Goal: Information Seeking & Learning: Learn about a topic

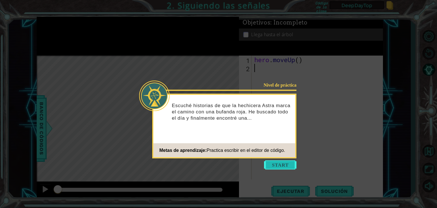
click at [273, 162] on button "Start" at bounding box center [280, 164] width 32 height 9
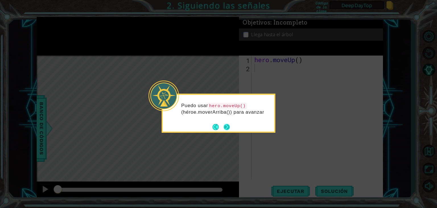
click at [230, 127] on button "Next" at bounding box center [227, 126] width 7 height 7
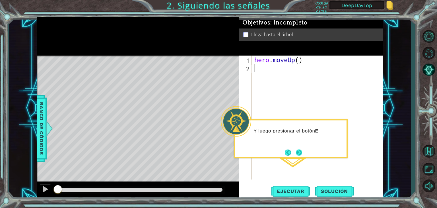
click at [297, 153] on button "Next" at bounding box center [299, 152] width 9 height 9
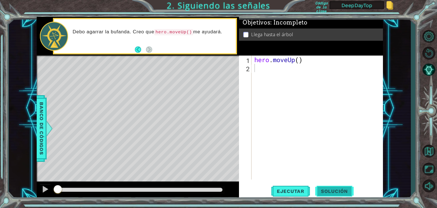
click at [341, 190] on span "Solución" at bounding box center [334, 191] width 38 height 6
type textarea "hero.moveUp()"
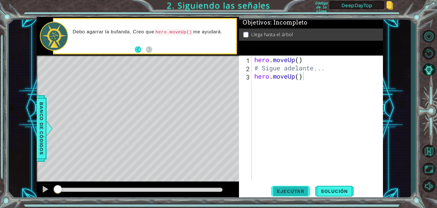
click at [291, 188] on span "Ejecutar" at bounding box center [290, 191] width 39 height 6
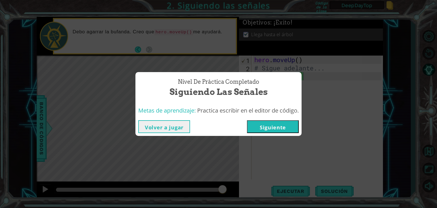
click at [269, 126] on button "Siguiente" at bounding box center [273, 126] width 52 height 13
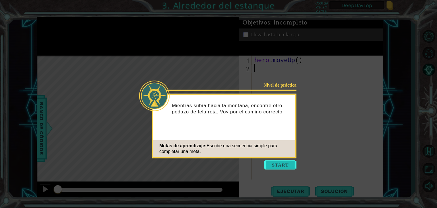
click at [282, 162] on button "Start" at bounding box center [280, 164] width 32 height 9
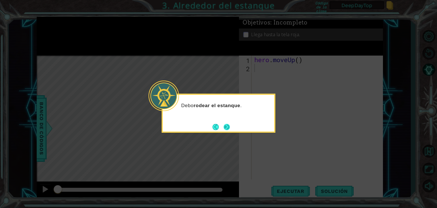
click at [227, 125] on button "Next" at bounding box center [227, 127] width 10 height 10
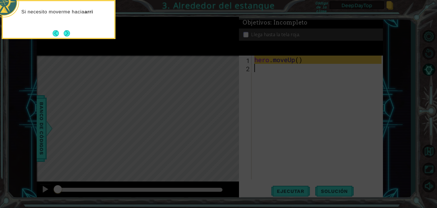
click at [71, 32] on button "Next" at bounding box center [67, 33] width 10 height 10
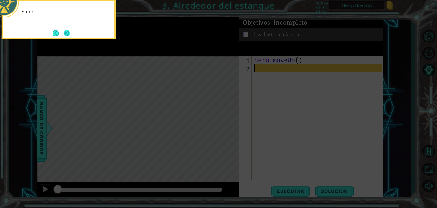
click at [69, 32] on button "Next" at bounding box center [67, 33] width 10 height 10
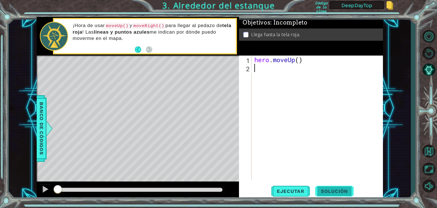
click at [335, 190] on span "Solución" at bounding box center [334, 191] width 38 height 6
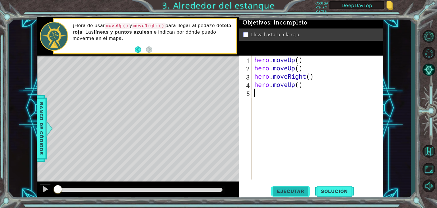
click at [305, 189] on span "Ejecutar" at bounding box center [290, 191] width 39 height 6
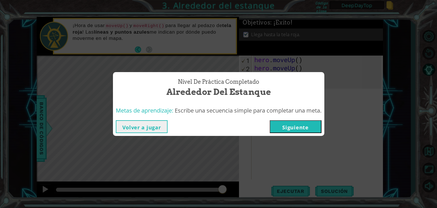
click at [302, 127] on button "Siguiente" at bounding box center [296, 126] width 52 height 13
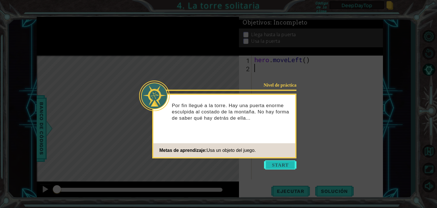
click at [272, 162] on button "Start" at bounding box center [280, 164] width 32 height 9
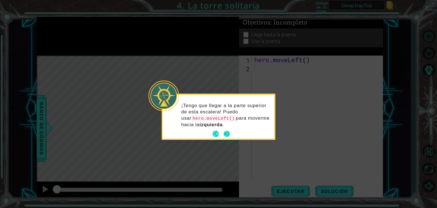
click at [226, 133] on button "Next" at bounding box center [227, 134] width 8 height 8
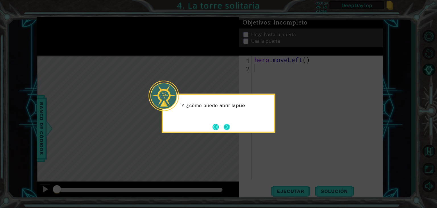
click at [229, 126] on button "Next" at bounding box center [226, 126] width 9 height 9
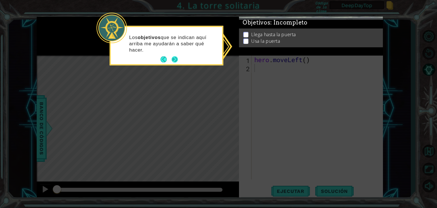
click at [175, 58] on button "Next" at bounding box center [174, 59] width 9 height 9
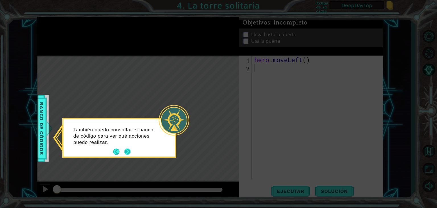
click at [128, 149] on button "Next" at bounding box center [127, 152] width 8 height 8
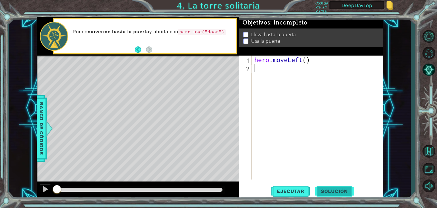
click at [336, 190] on span "Solución" at bounding box center [334, 191] width 38 height 6
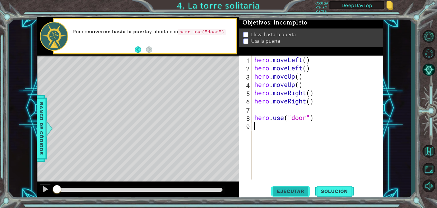
click at [295, 195] on button "Ejecutar" at bounding box center [290, 191] width 39 height 15
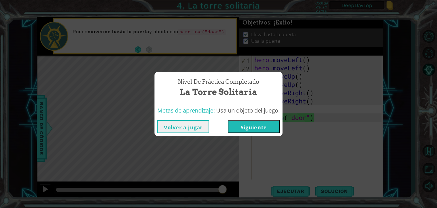
click at [251, 124] on button "Siguiente" at bounding box center [254, 126] width 52 height 13
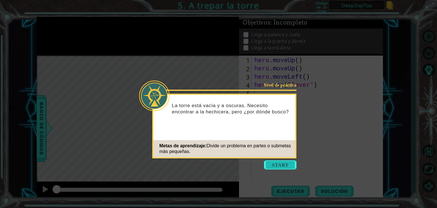
click at [290, 165] on button "Start" at bounding box center [280, 164] width 32 height 9
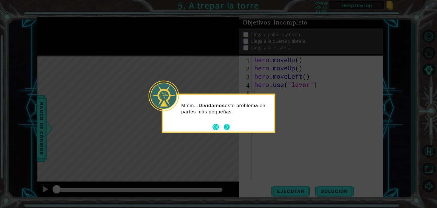
click at [228, 129] on button "Next" at bounding box center [226, 126] width 9 height 9
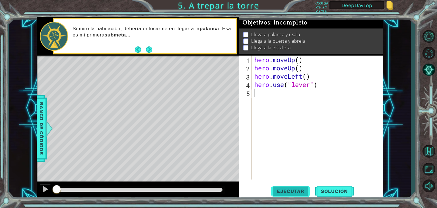
click at [291, 191] on span "Ejecutar" at bounding box center [290, 191] width 39 height 6
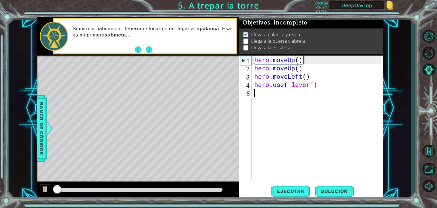
scroll to position [2, 0]
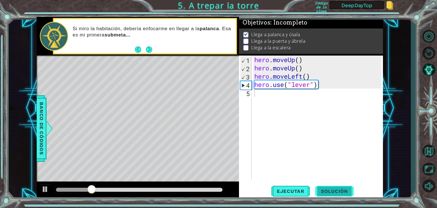
click at [327, 190] on span "Solución" at bounding box center [334, 191] width 38 height 6
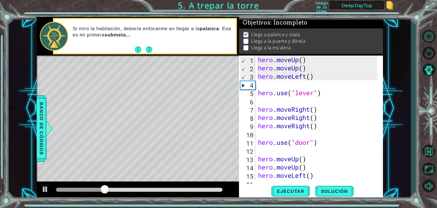
scroll to position [33, 0]
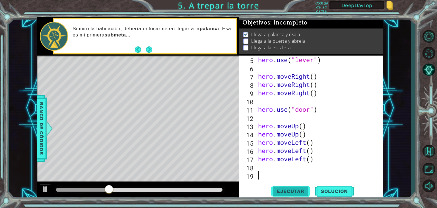
click at [291, 189] on span "Ejecutar" at bounding box center [290, 191] width 39 height 6
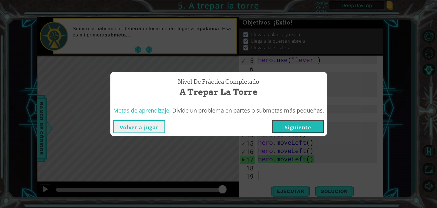
drag, startPoint x: 115, startPoint y: 188, endPoint x: 252, endPoint y: 186, distance: 136.8
click at [252, 186] on body "1 ההההההההההההההההההההההההההההההההההההההההההההההההההההההההההההההההההההההההההההה…" at bounding box center [218, 104] width 437 height 208
click at [303, 127] on button "Siguiente" at bounding box center [298, 126] width 52 height 13
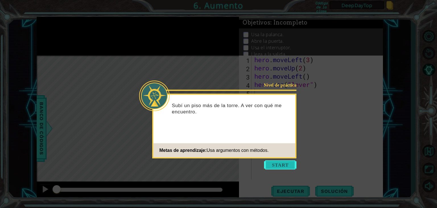
click at [280, 166] on button "Start" at bounding box center [280, 164] width 32 height 9
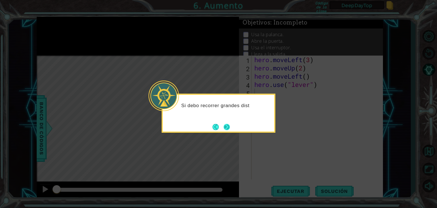
click at [228, 130] on button "Next" at bounding box center [226, 126] width 9 height 9
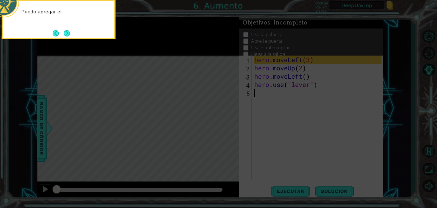
click at [71, 34] on button "Next" at bounding box center [67, 33] width 10 height 10
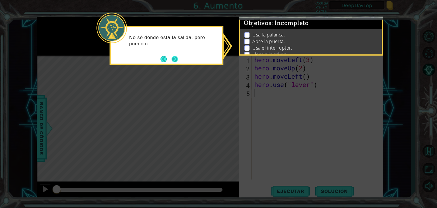
click at [176, 60] on button "Next" at bounding box center [175, 59] width 8 height 8
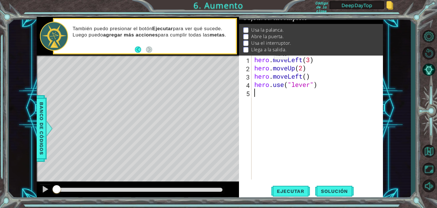
scroll to position [12, 0]
click at [301, 190] on span "Ejecutar" at bounding box center [290, 191] width 39 height 6
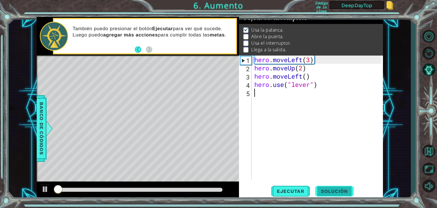
scroll to position [6, 0]
click at [330, 193] on span "Solución" at bounding box center [334, 191] width 38 height 6
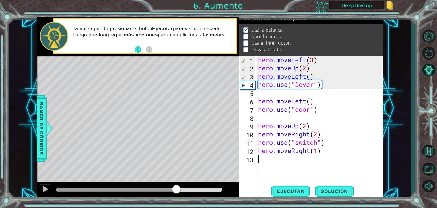
drag, startPoint x: 93, startPoint y: 189, endPoint x: 176, endPoint y: 194, distance: 82.9
click at [176, 194] on div at bounding box center [176, 189] width 10 height 10
drag, startPoint x: 181, startPoint y: 193, endPoint x: 217, endPoint y: 191, distance: 36.5
click at [217, 191] on div at bounding box center [213, 189] width 10 height 10
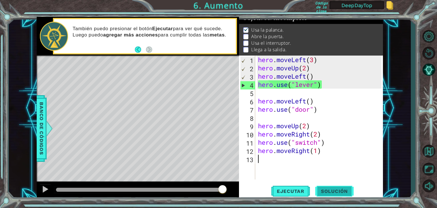
click at [328, 192] on span "Solución" at bounding box center [334, 191] width 38 height 6
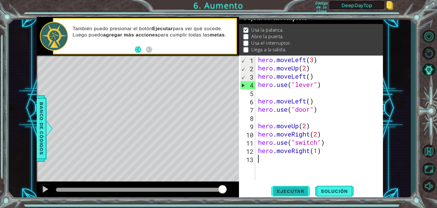
click at [293, 193] on span "Ejecutar" at bounding box center [290, 191] width 39 height 6
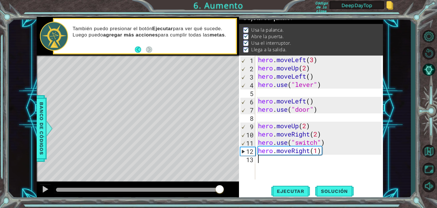
drag, startPoint x: 79, startPoint y: 190, endPoint x: 221, endPoint y: 198, distance: 142.5
click at [221, 198] on div at bounding box center [138, 190] width 202 height 18
drag, startPoint x: 104, startPoint y: 188, endPoint x: 212, endPoint y: 186, distance: 108.1
click at [208, 186] on div at bounding box center [203, 189] width 10 height 10
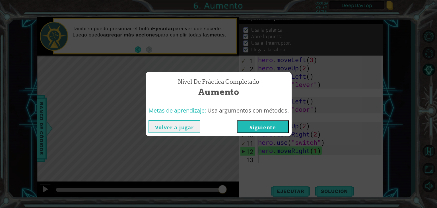
click at [274, 129] on button "Siguiente" at bounding box center [263, 126] width 52 height 13
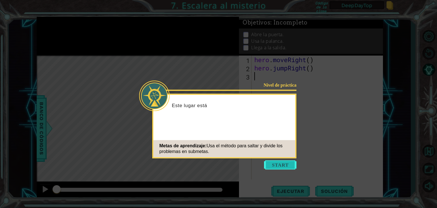
click at [285, 162] on button "Start" at bounding box center [280, 164] width 32 height 9
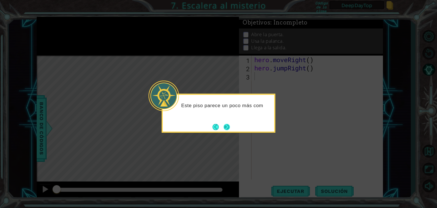
click at [227, 128] on button "Next" at bounding box center [226, 126] width 9 height 9
